Goal: Information Seeking & Learning: Find specific fact

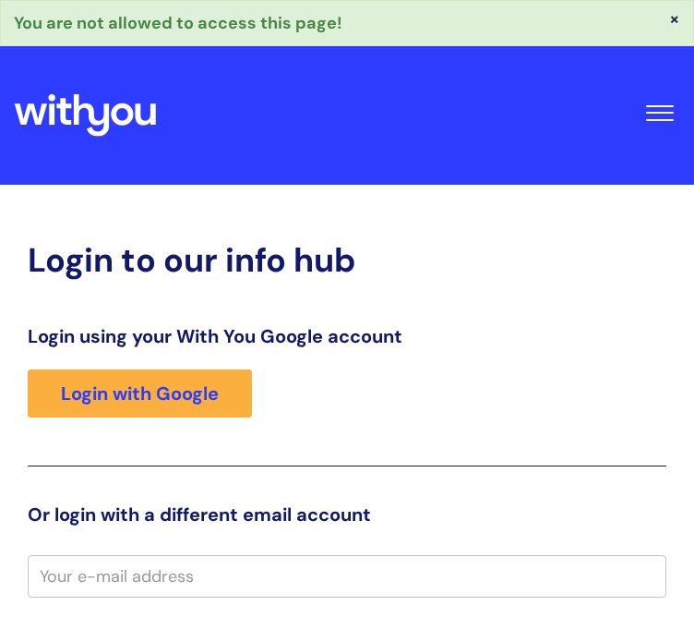
click at [654, 106] on button "Toggle Navigation" at bounding box center [660, 107] width 42 height 57
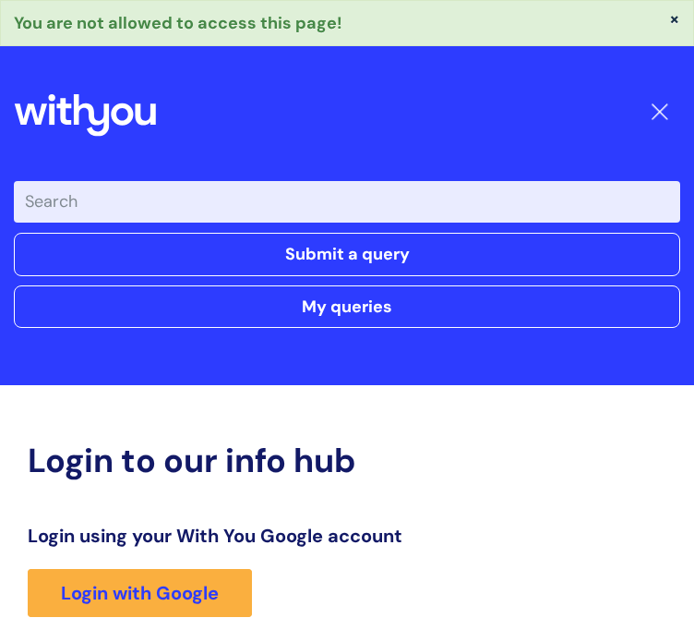
click at [654, 112] on span "Toggle Navigation" at bounding box center [660, 113] width 22 height 2
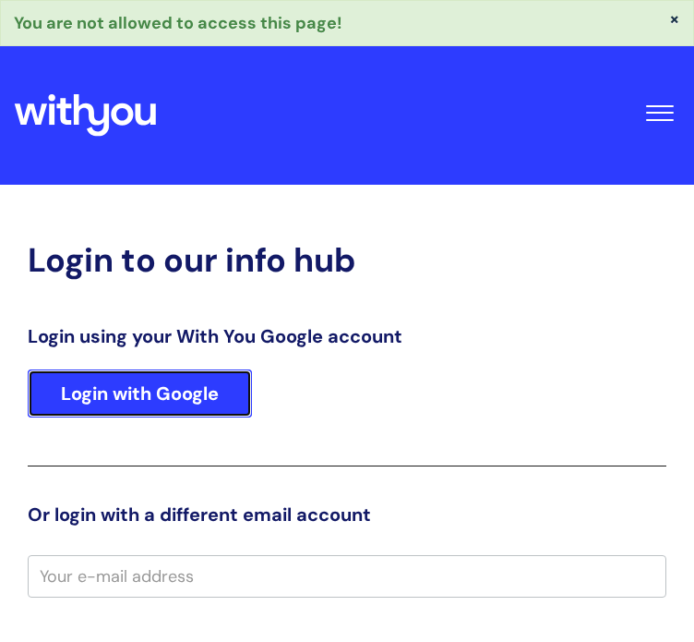
click at [163, 394] on link "Login with Google" at bounding box center [140, 393] width 224 height 48
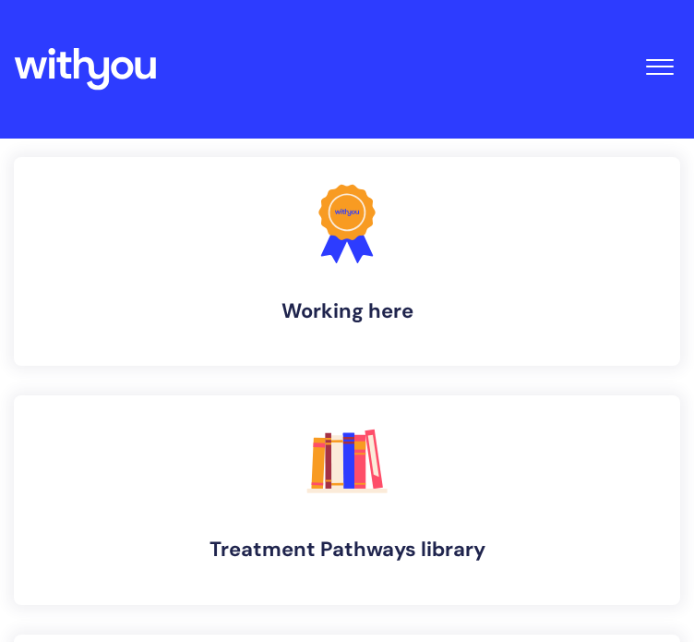
click at [658, 62] on button "Toggle Navigation" at bounding box center [660, 61] width 42 height 57
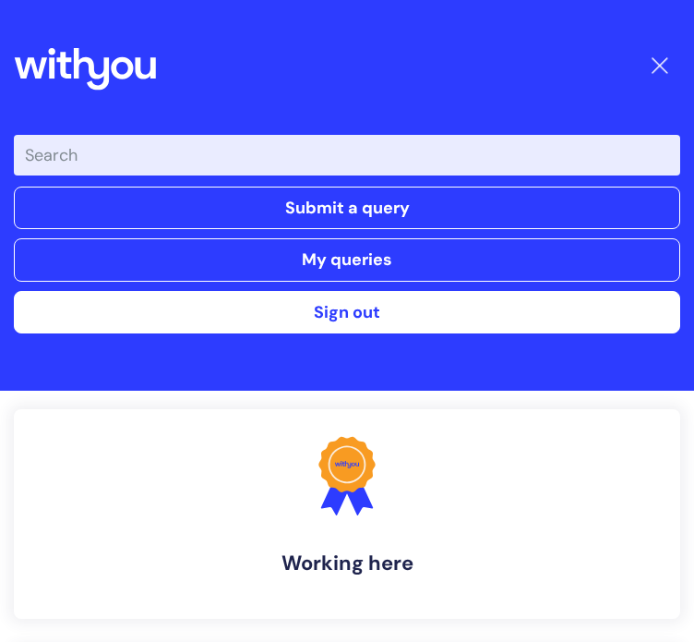
click at [358, 154] on input "Enter your search term here..." at bounding box center [347, 155] width 667 height 41
type input "pay"
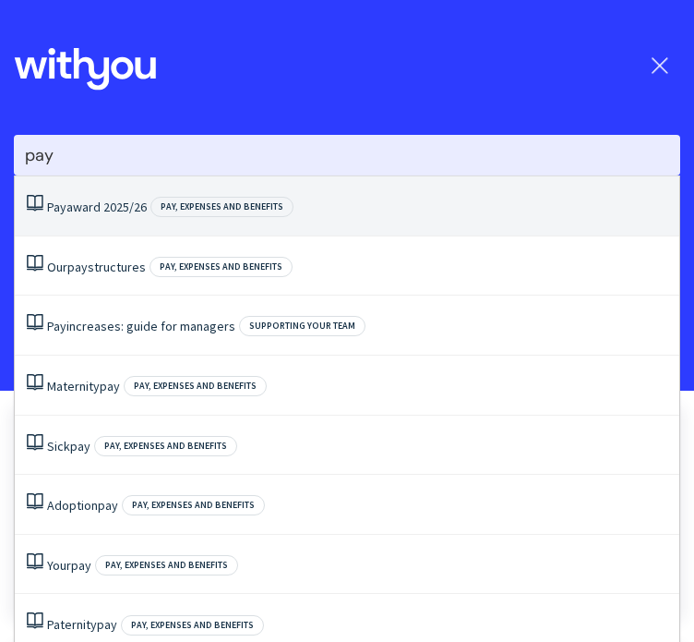
click at [245, 222] on li "Pay award 2025/26 Pay, expenses and benefits" at bounding box center [347, 206] width 665 height 60
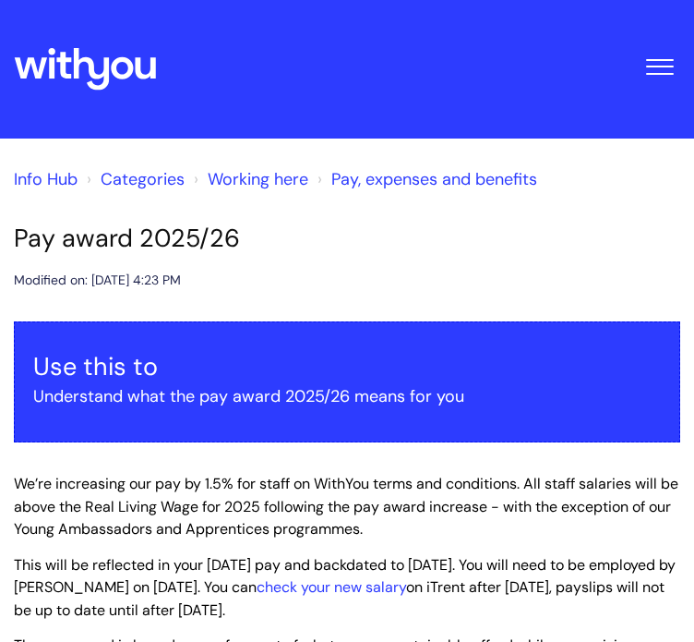
click at [603, 503] on span "We’re increasing our pay by 1.5% for staff on WithYou terms and conditions. All…" at bounding box center [346, 507] width 665 height 66
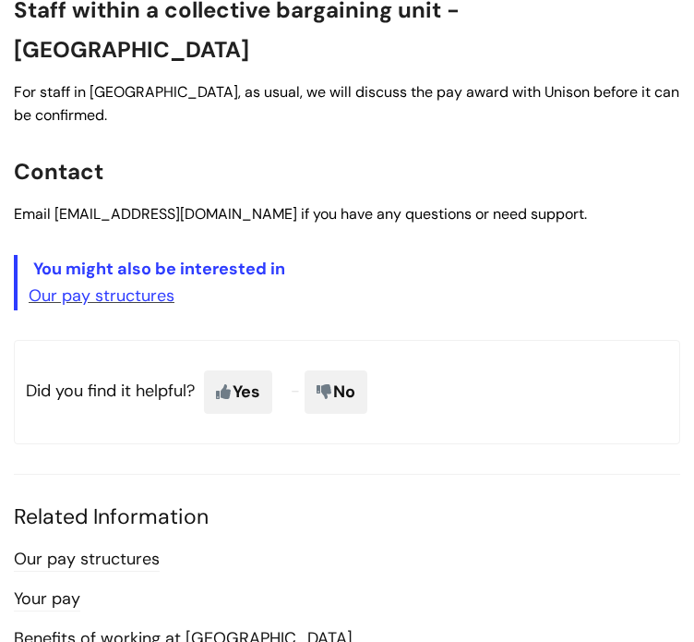
scroll to position [923, 0]
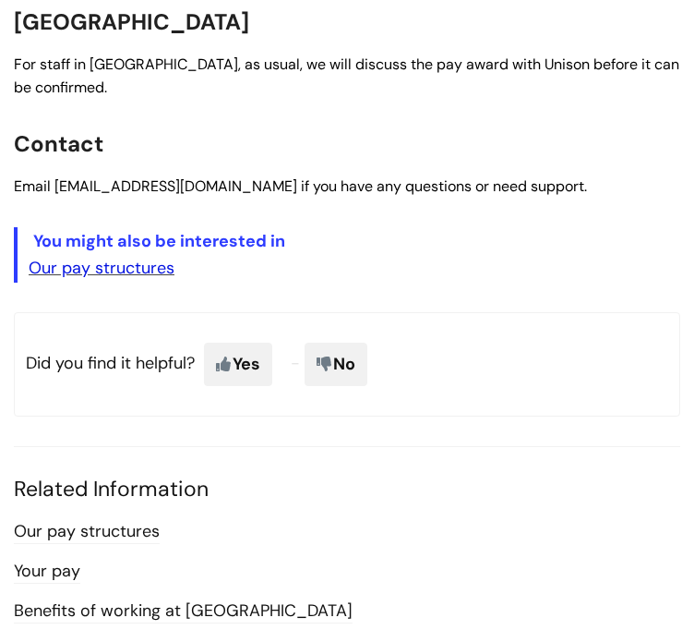
click at [80, 257] on link "Our pay structures" at bounding box center [102, 268] width 146 height 22
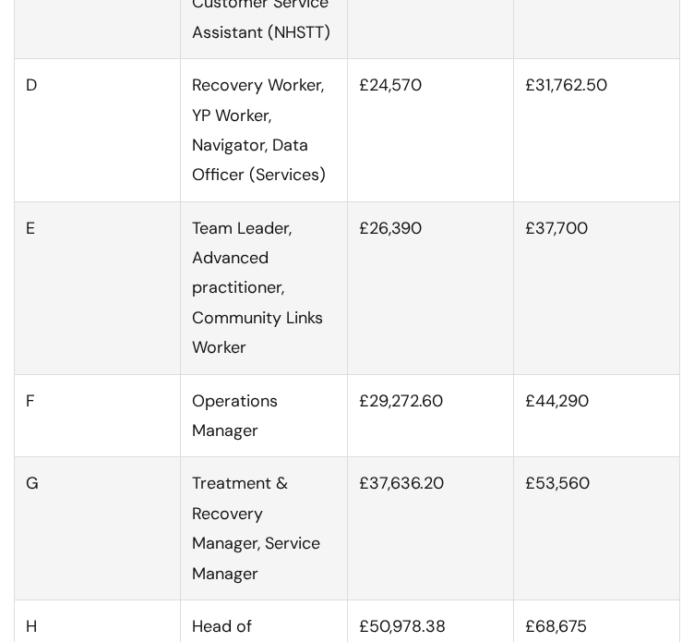
scroll to position [1514, 0]
